Goal: Navigation & Orientation: Find specific page/section

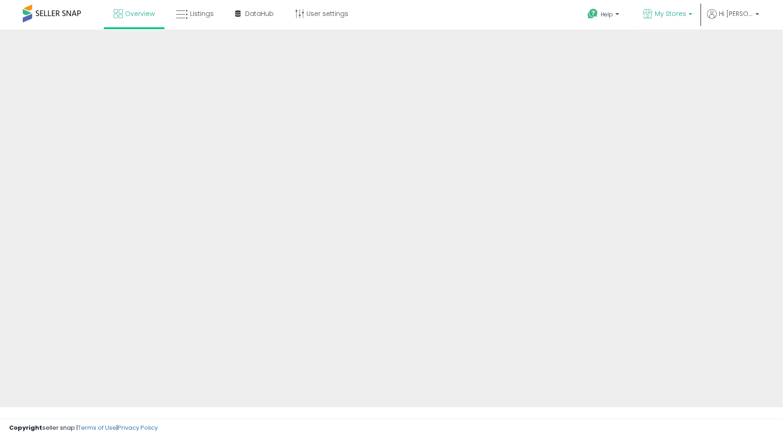
click at [555, 13] on span "My Stores" at bounding box center [670, 13] width 31 height 9
